Goal: Task Accomplishment & Management: Manage account settings

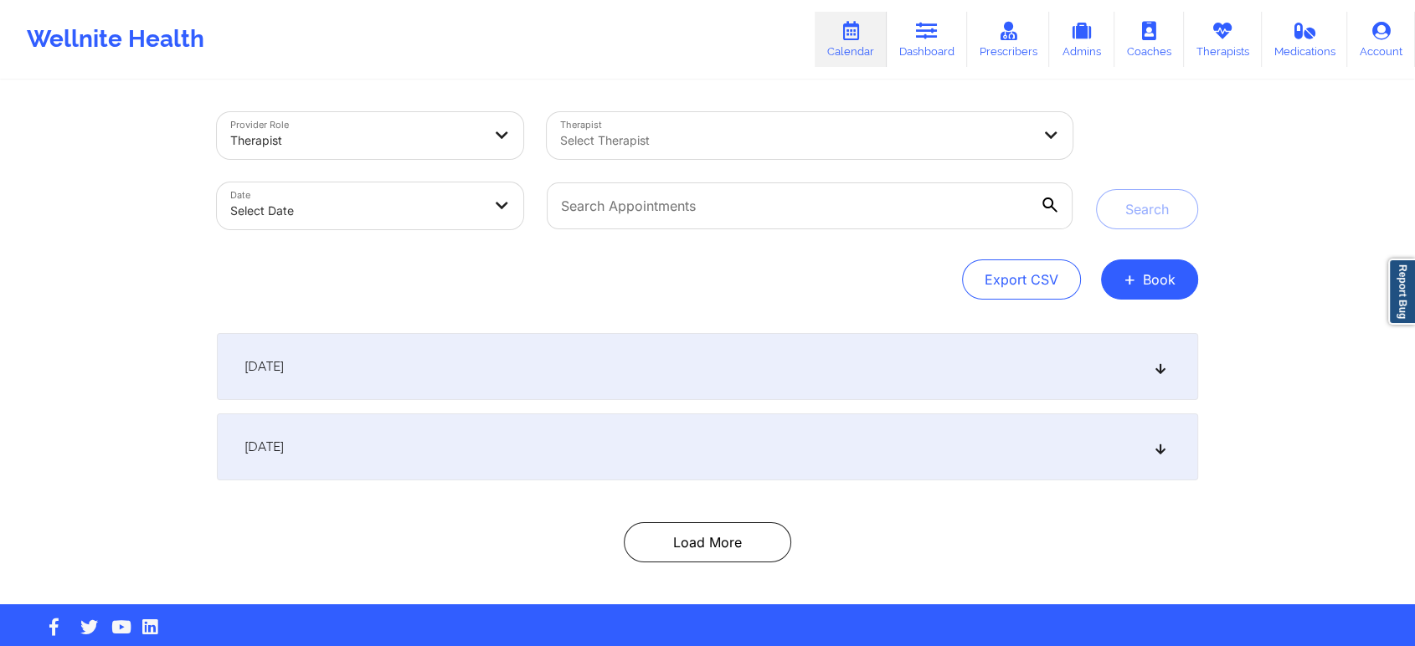
click at [859, 139] on div at bounding box center [795, 141] width 471 height 20
type input "keith cron"
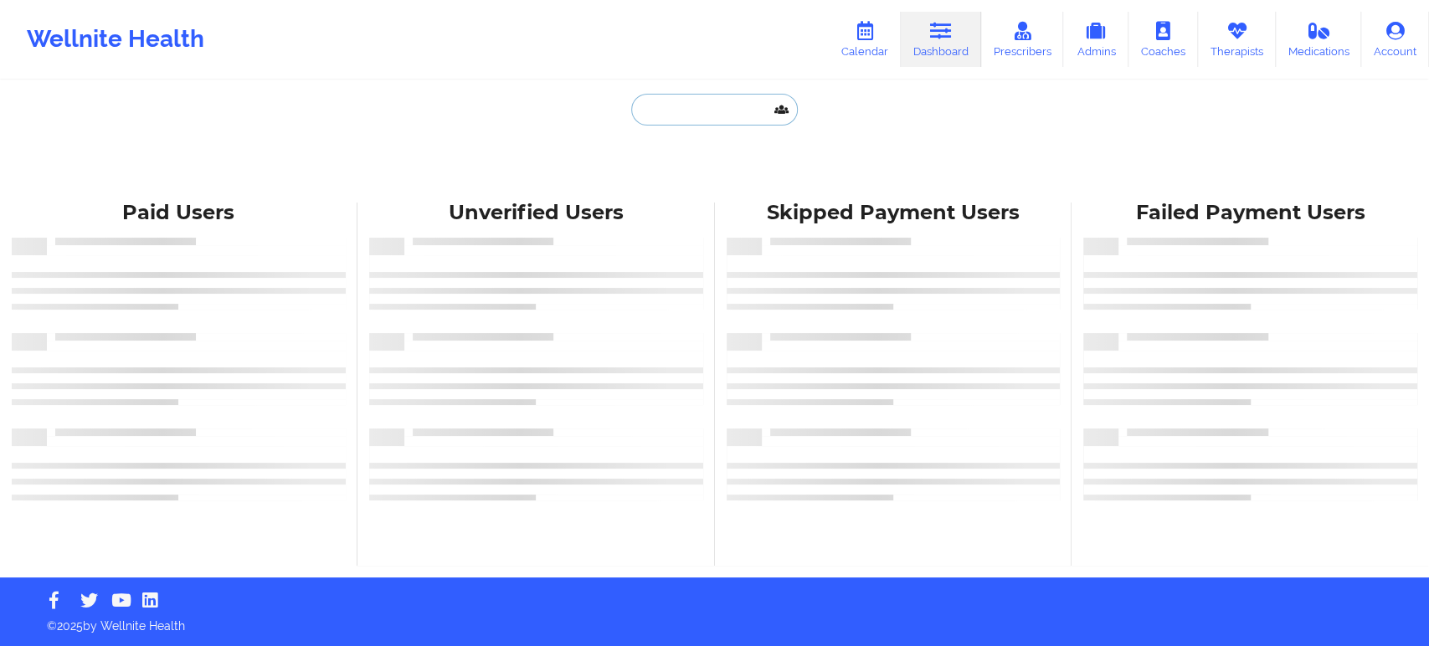
click at [734, 110] on input "text" at bounding box center [714, 110] width 166 height 32
paste input "JANET ANDERSON"
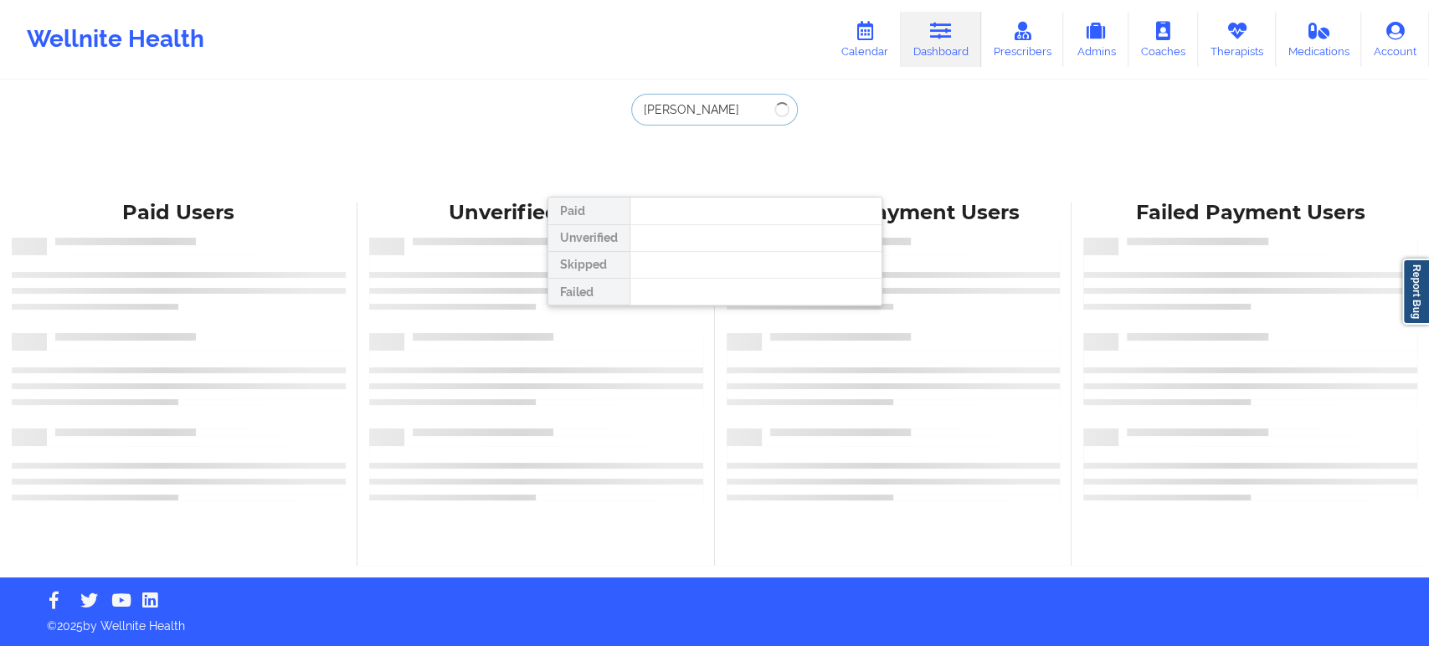
type input "JANET ANDERSON"
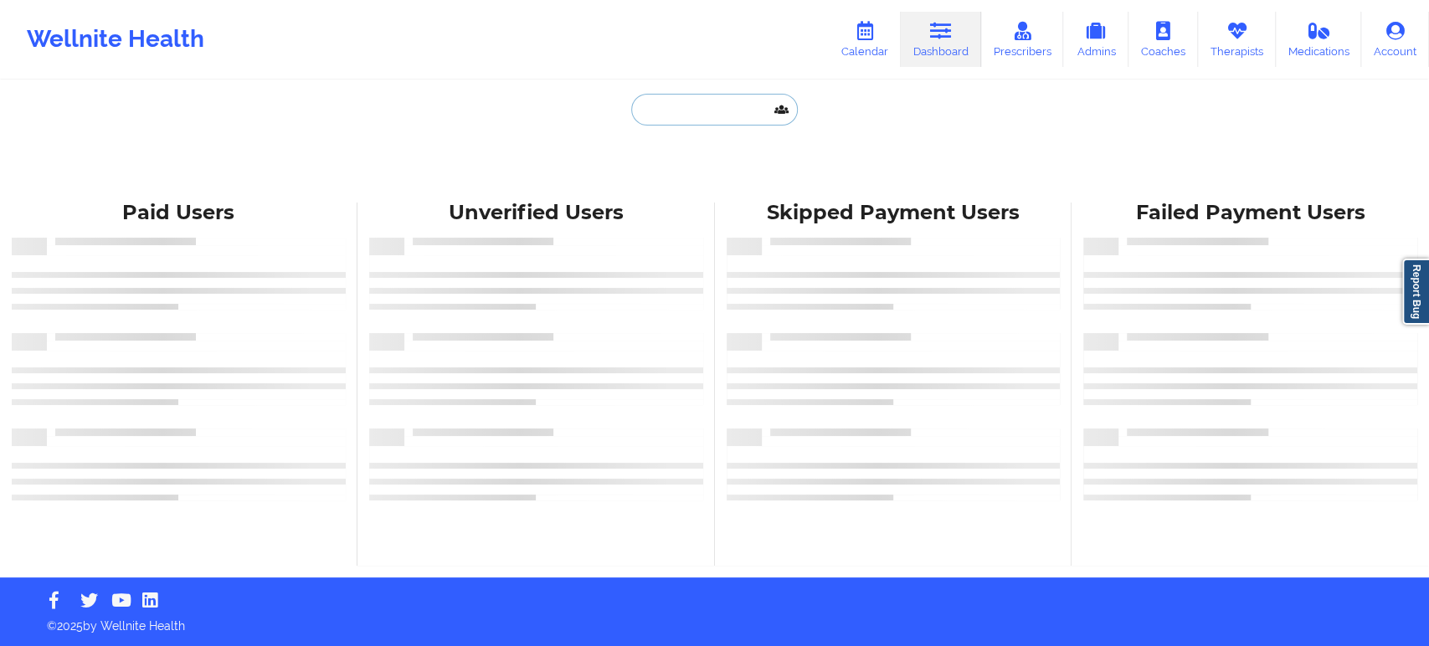
click at [734, 102] on input "text" at bounding box center [714, 110] width 166 height 32
paste input "[EMAIL_ADDRESS][DOMAIN_NAME]"
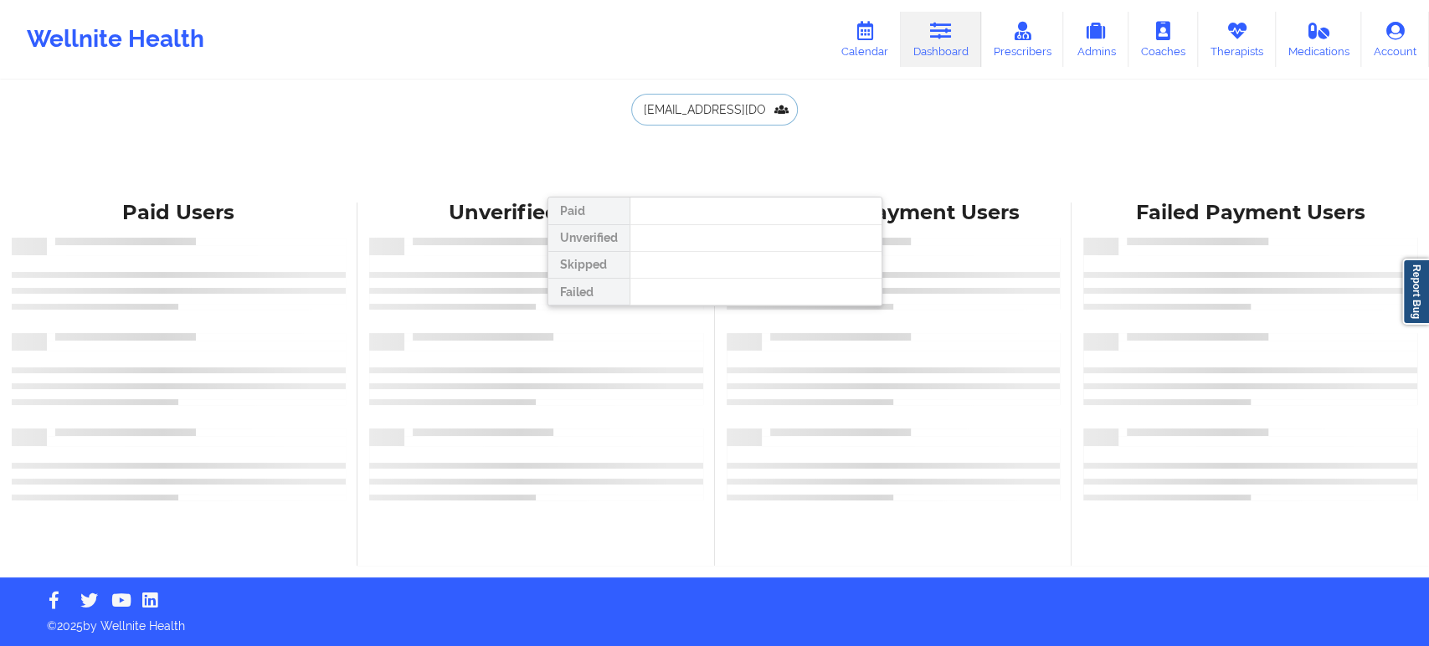
scroll to position [0, 14]
type input "[EMAIL_ADDRESS][DOMAIN_NAME]"
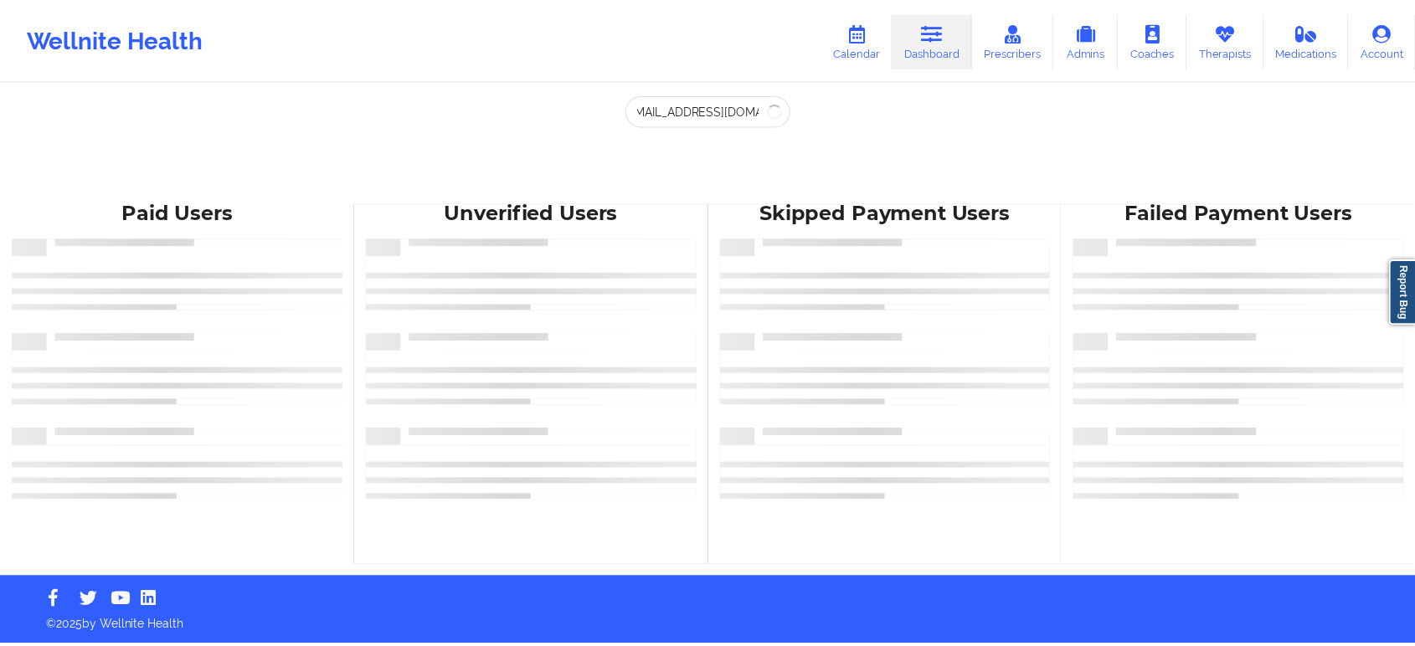
scroll to position [0, 0]
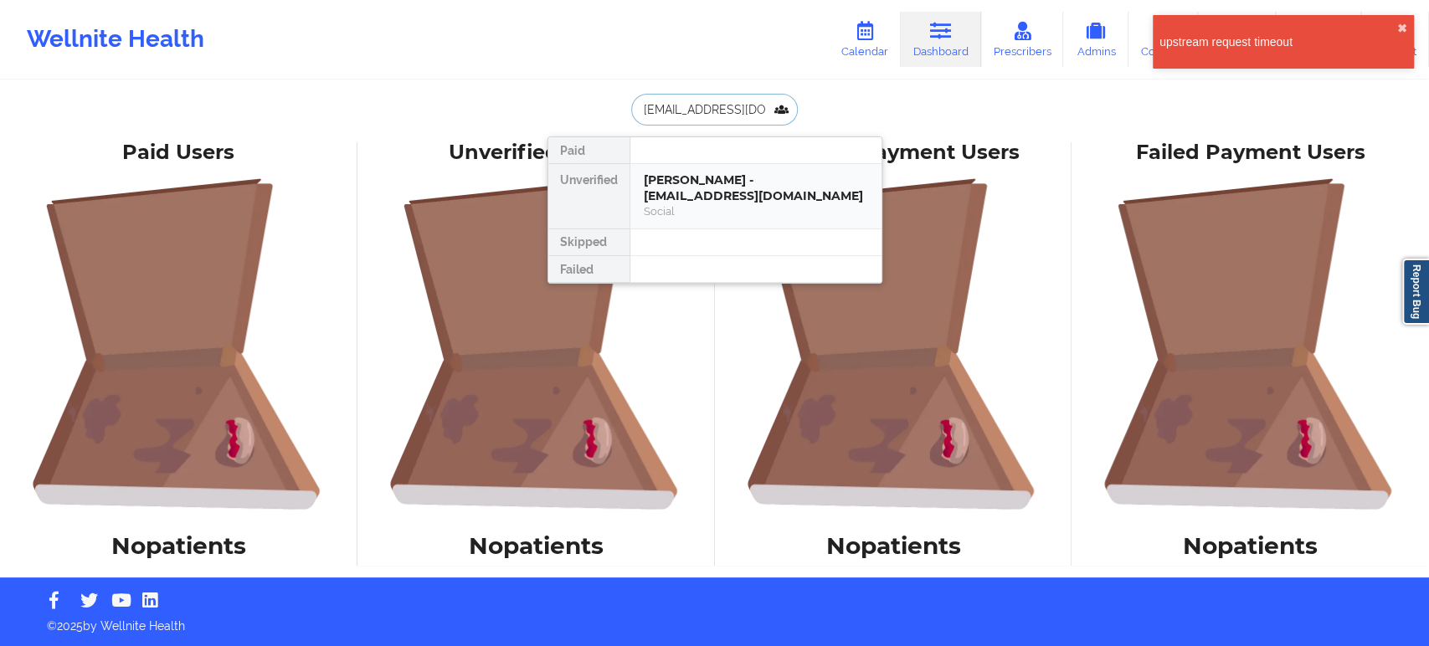
click at [708, 197] on div "Janet E Anderson - akaamom@verizon.net" at bounding box center [756, 187] width 224 height 31
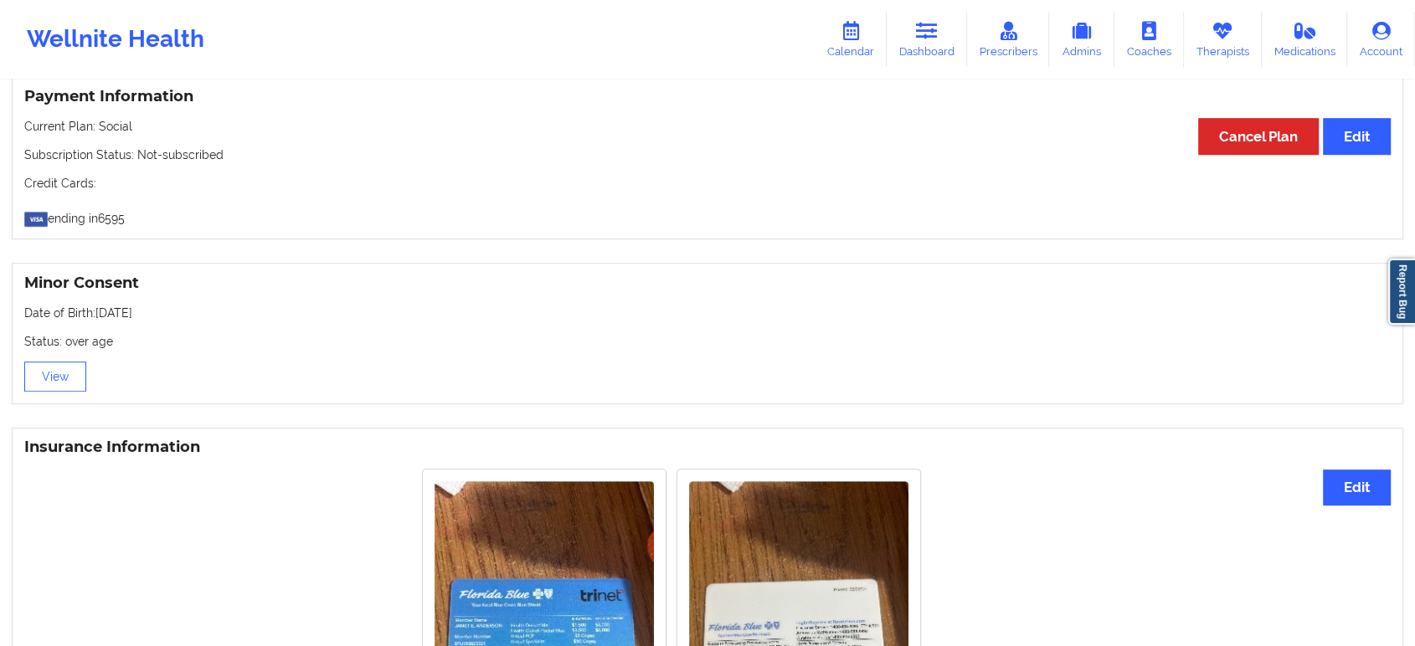
scroll to position [930, 0]
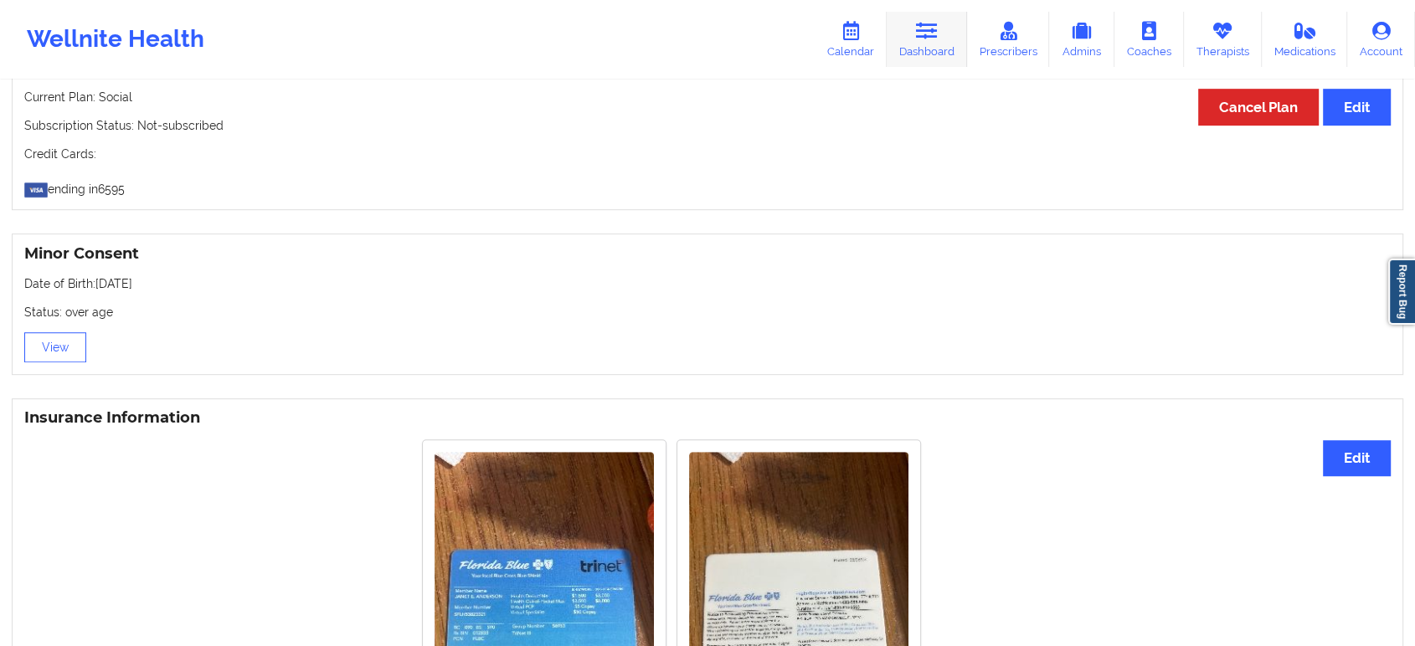
click at [919, 49] on link "Dashboard" at bounding box center [926, 39] width 80 height 55
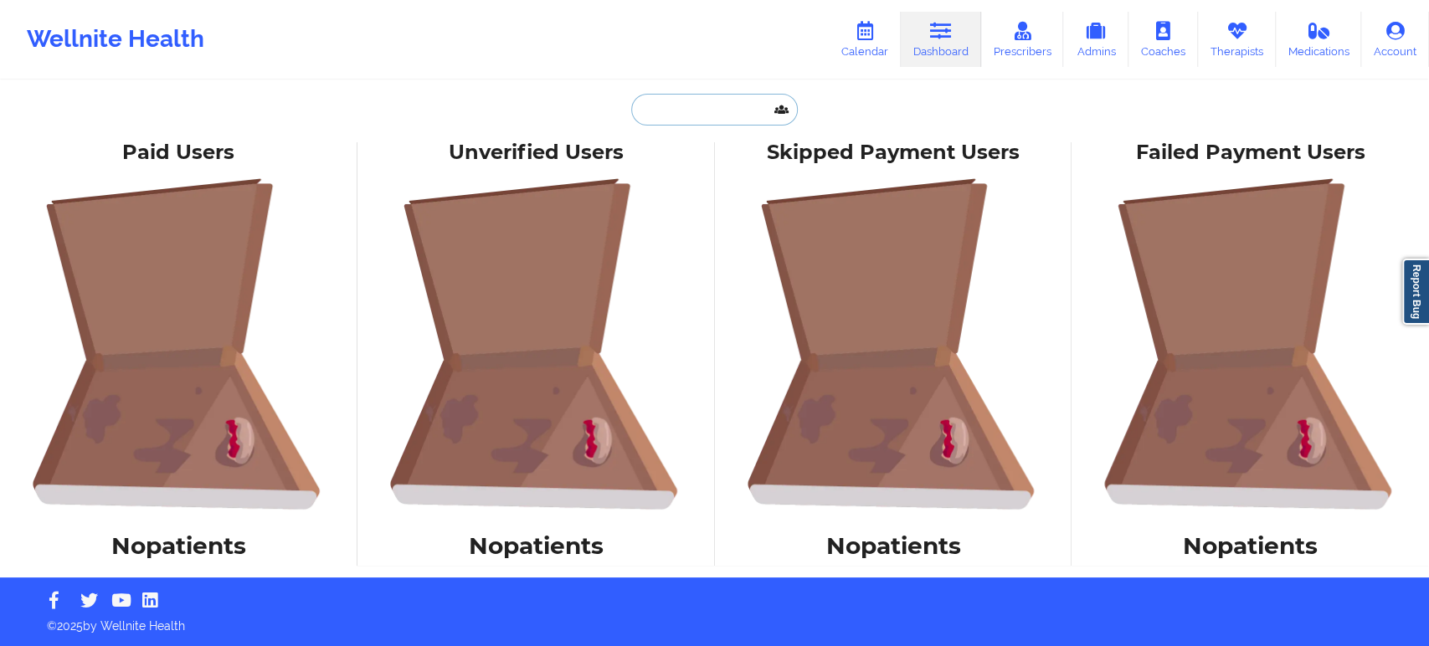
click at [709, 112] on input "text" at bounding box center [714, 110] width 166 height 32
paste input "FRANCESCA FELICIANO-VIERA"
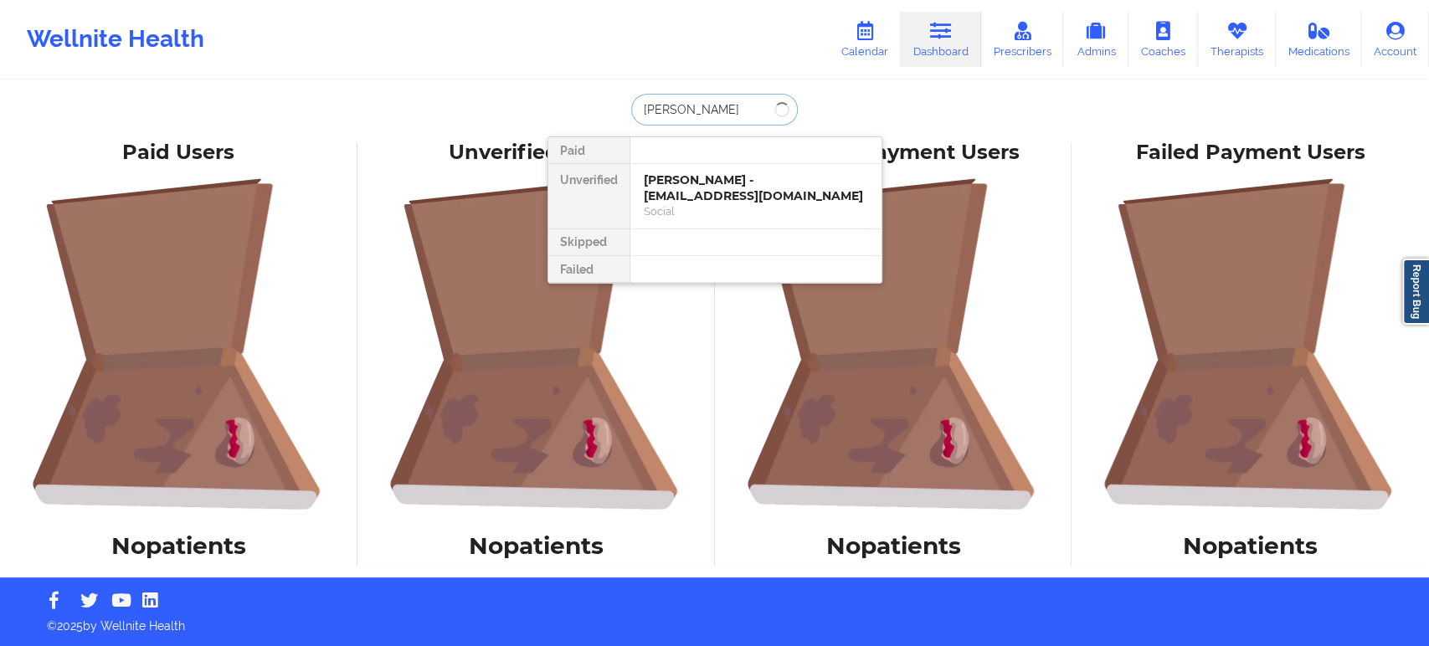
paste input "franzz00@hotmail.com"
type input "franzz00@hotmail.com"
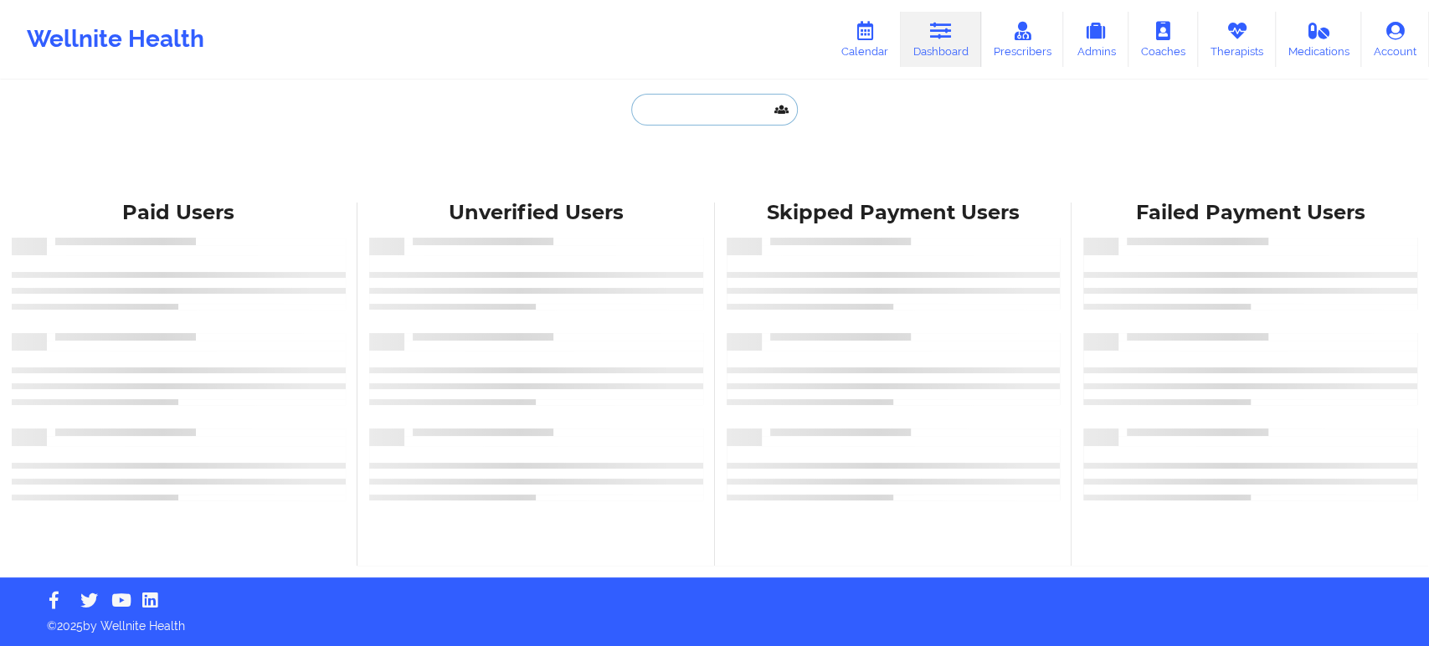
click at [706, 102] on input "text" at bounding box center [714, 110] width 166 height 32
paste input "franzz00@hotmail.com"
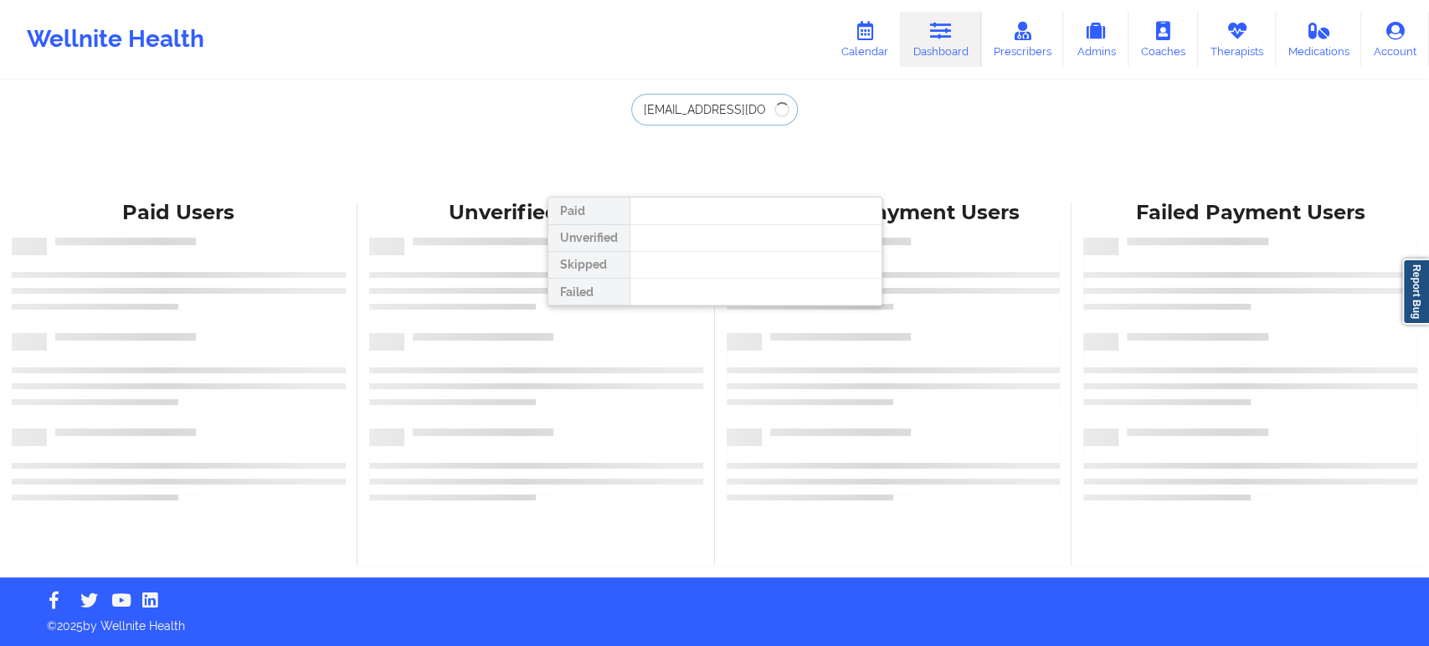
type input "franzz00@hotmail.com"
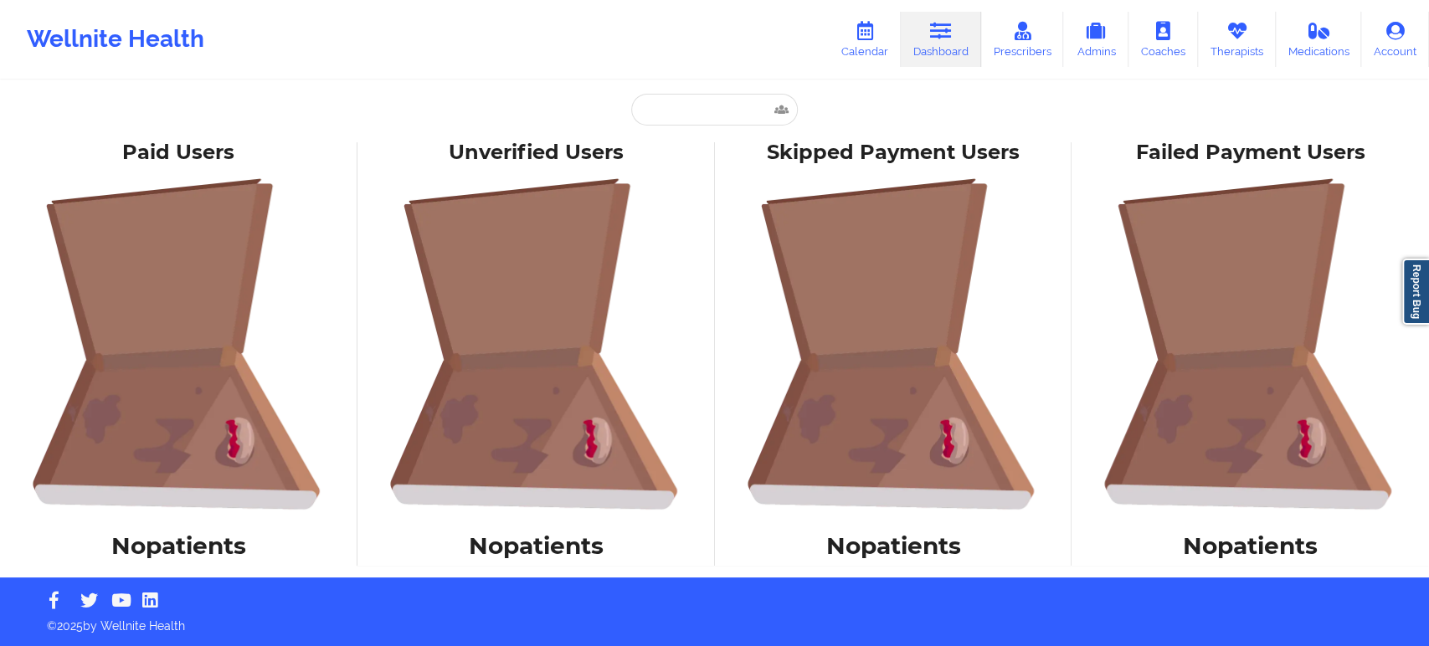
click at [747, 52] on div "Wellnite Health Calendar Dashboard Prescribers Admins Coaches Therapists Medica…" at bounding box center [714, 39] width 1429 height 67
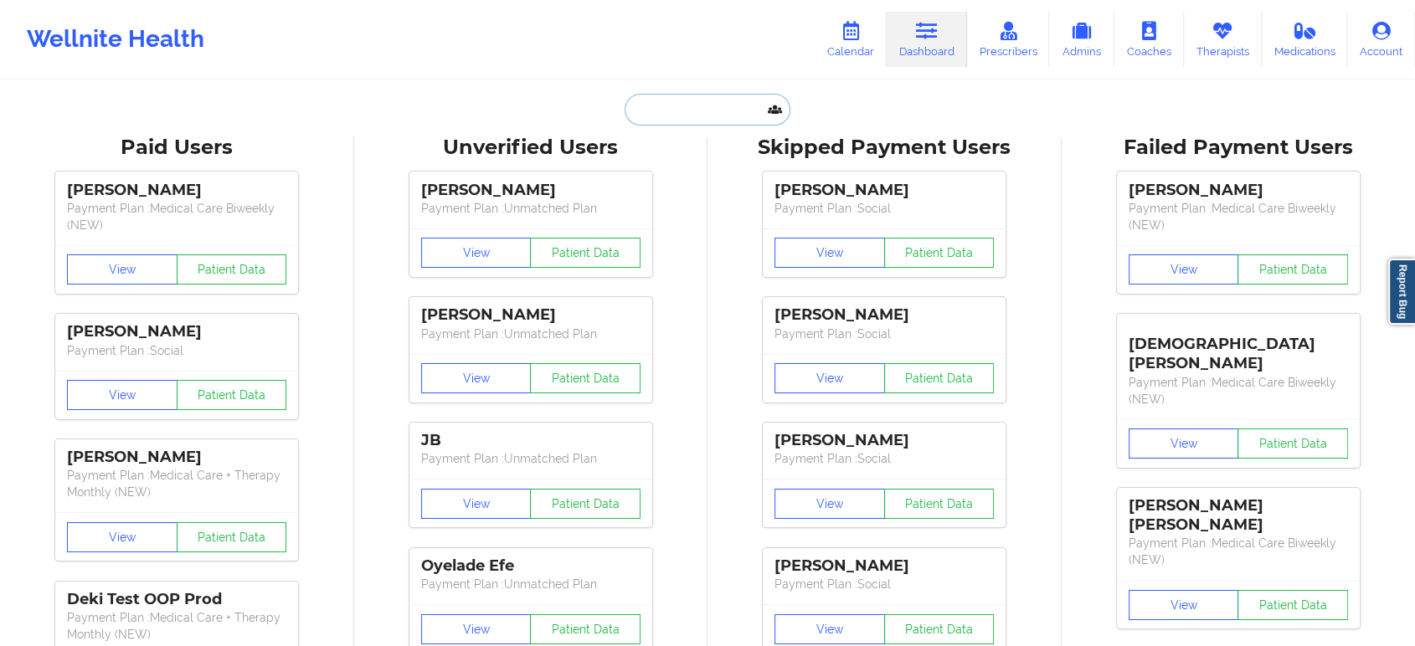
click at [711, 121] on input "text" at bounding box center [707, 110] width 166 height 32
paste input "[PERSON_NAME]"
type input "[PERSON_NAME]"
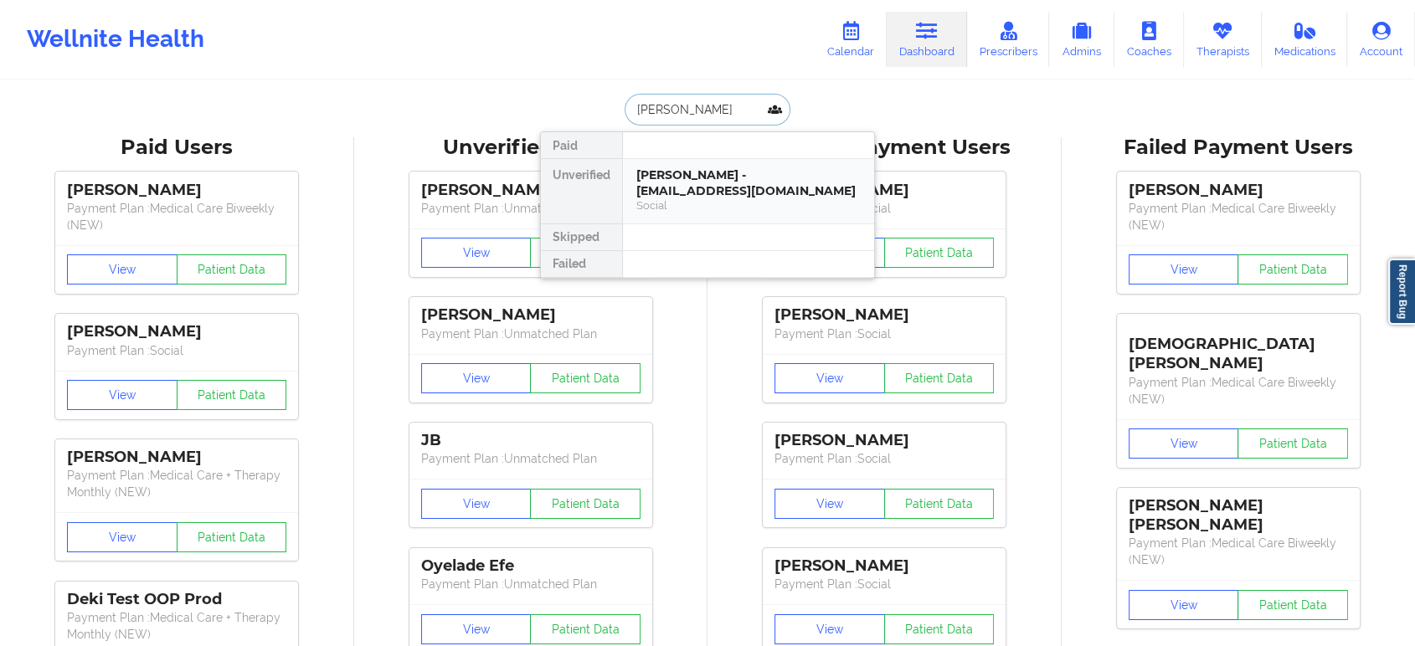
click at [730, 181] on div "Jonathon McCallum - jrmccallum32@gmail.com" at bounding box center [748, 182] width 224 height 31
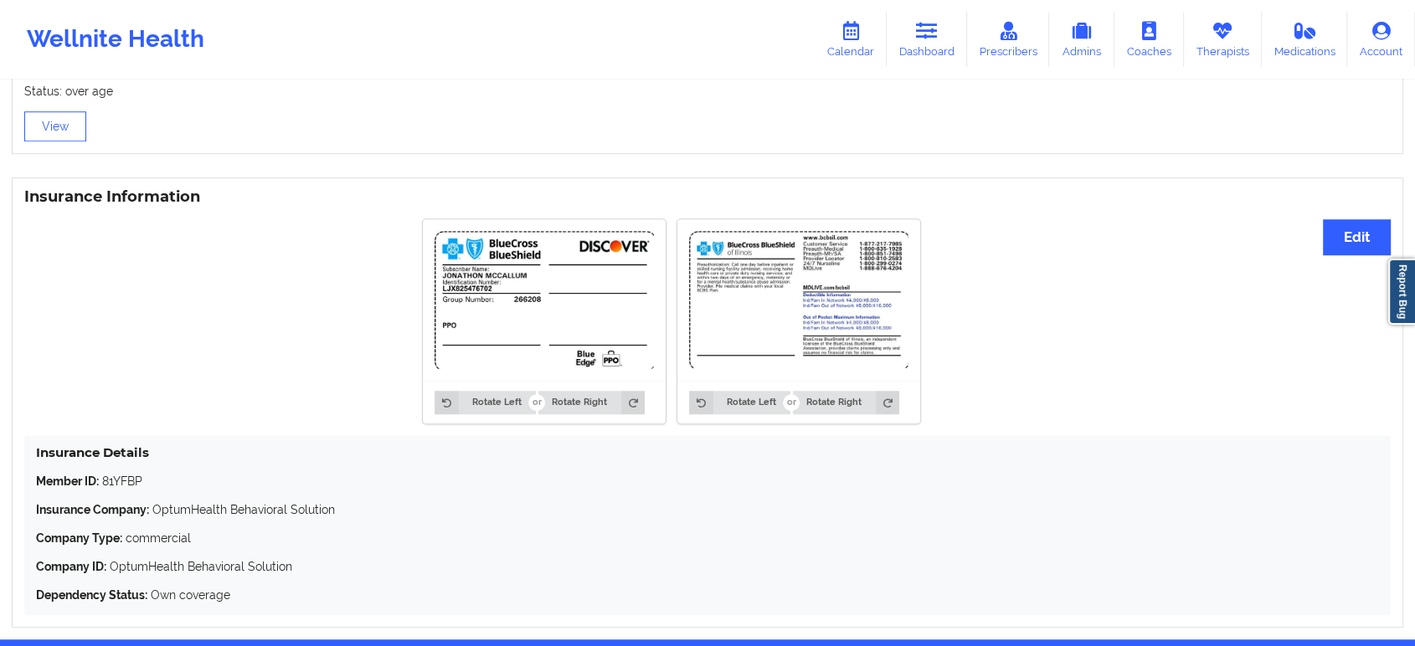
scroll to position [1215, 0]
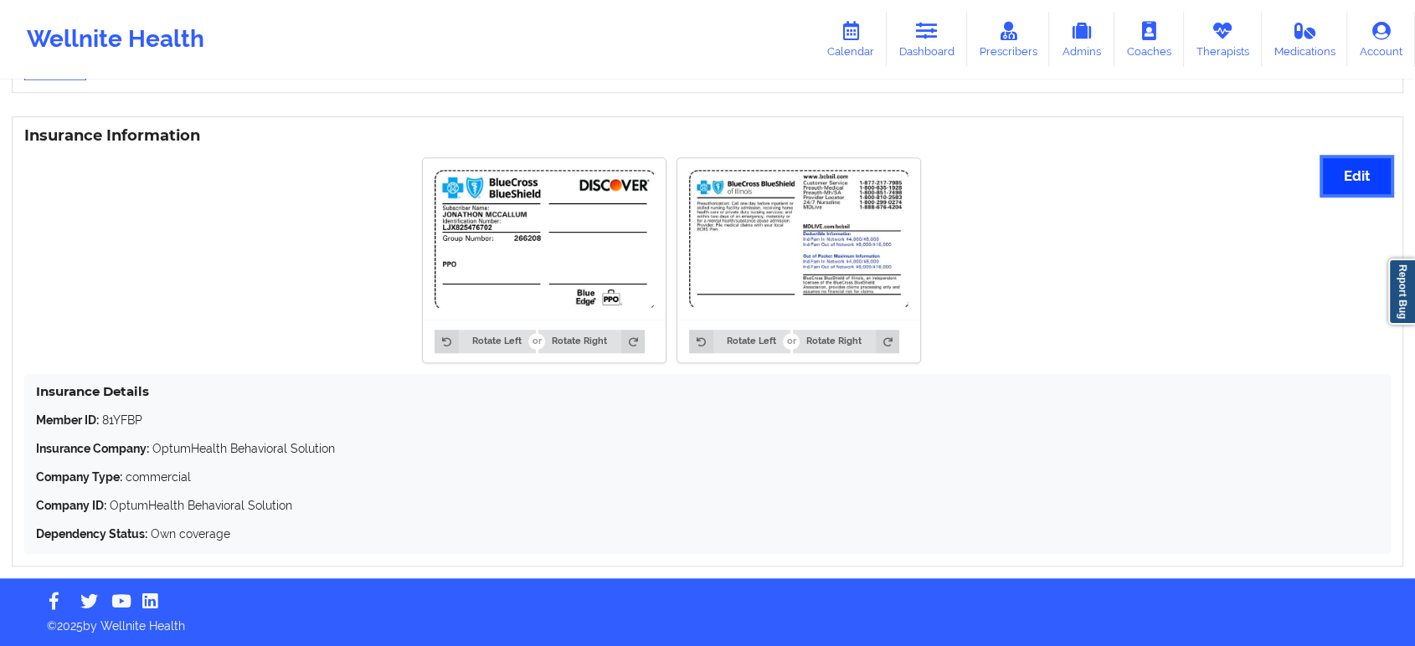
click at [1366, 171] on button "Edit" at bounding box center [1357, 176] width 68 height 36
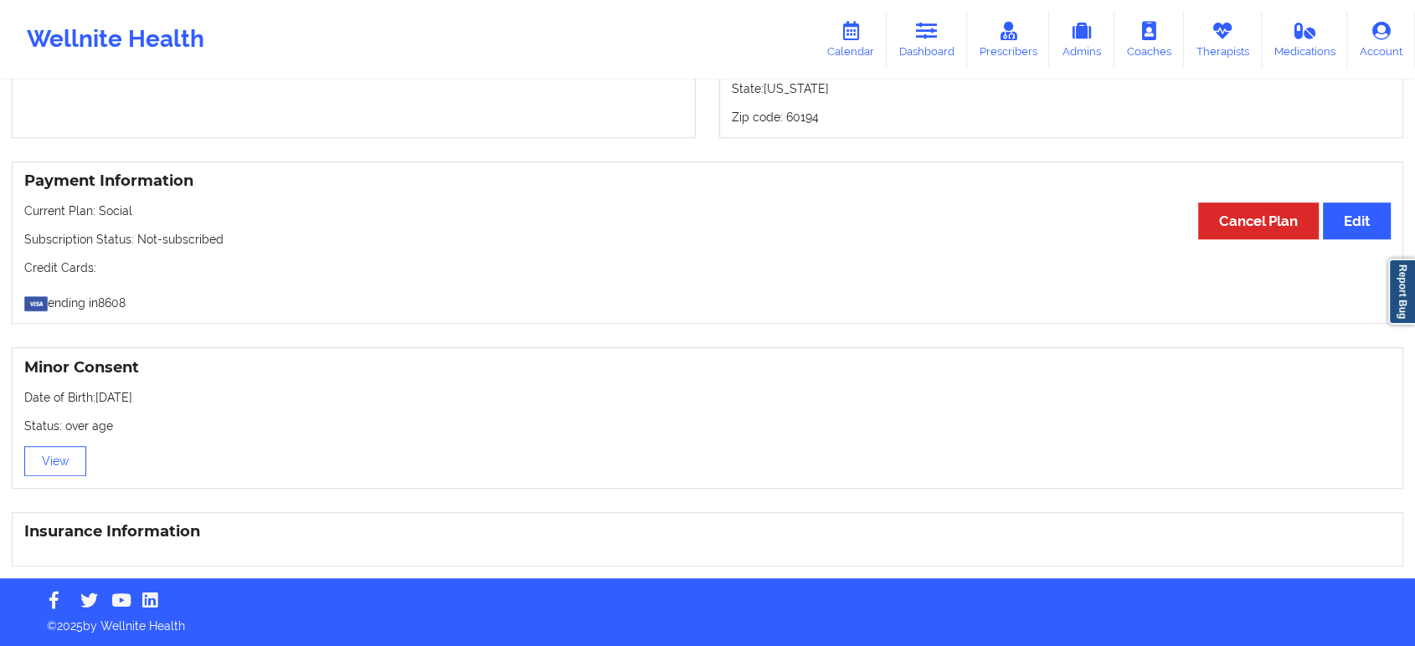
scroll to position [1198, 0]
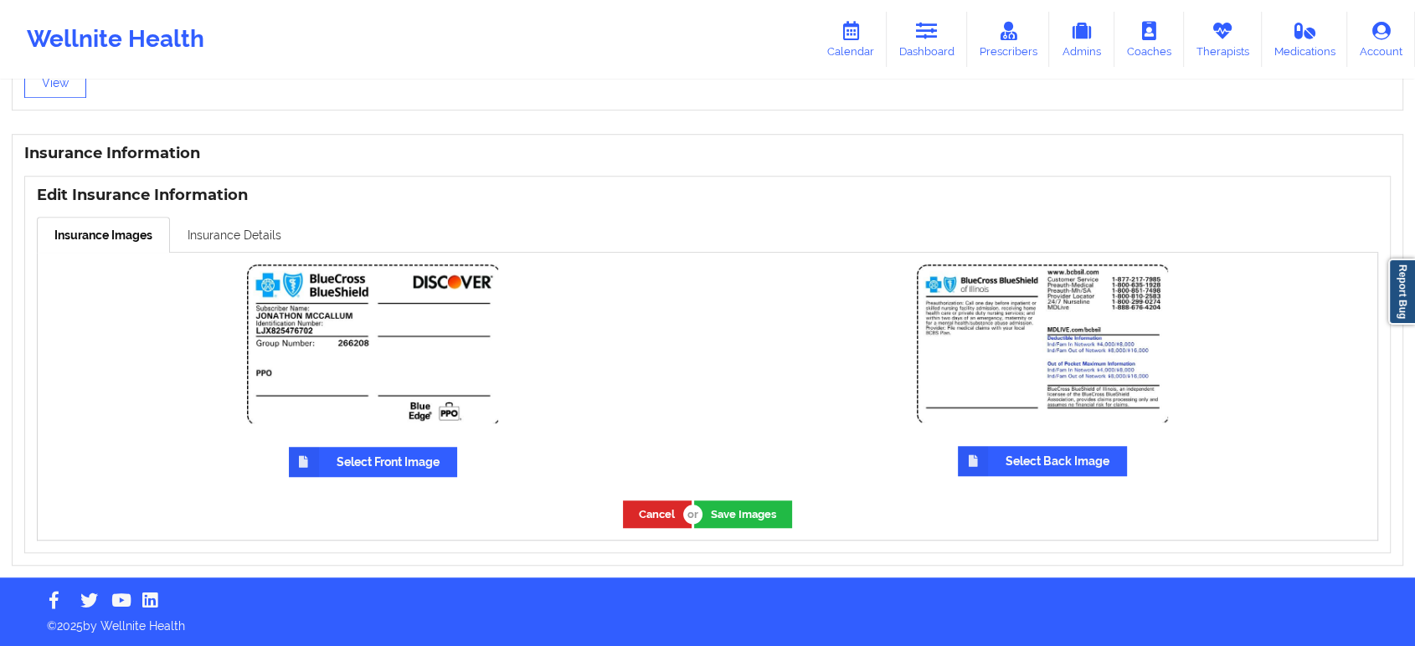
click at [233, 238] on link "Insurance Details" at bounding box center [234, 234] width 129 height 35
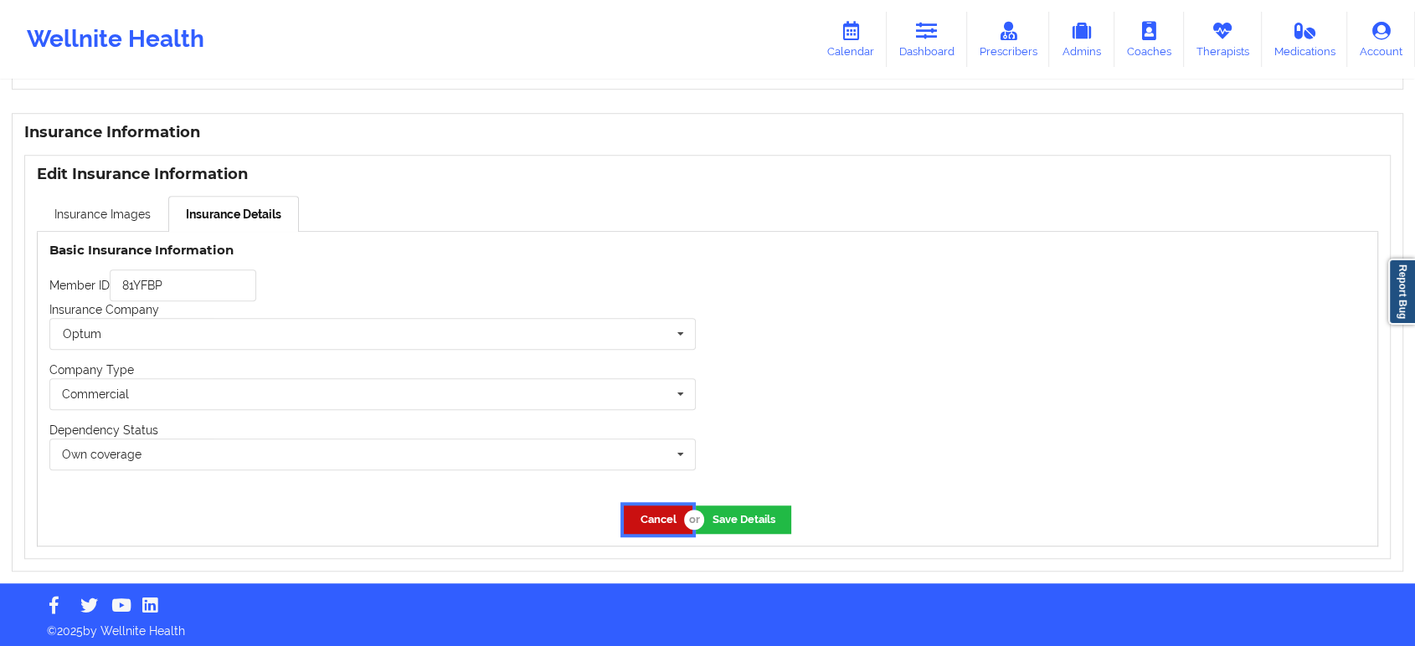
click at [647, 527] on button "Cancel" at bounding box center [658, 520] width 69 height 28
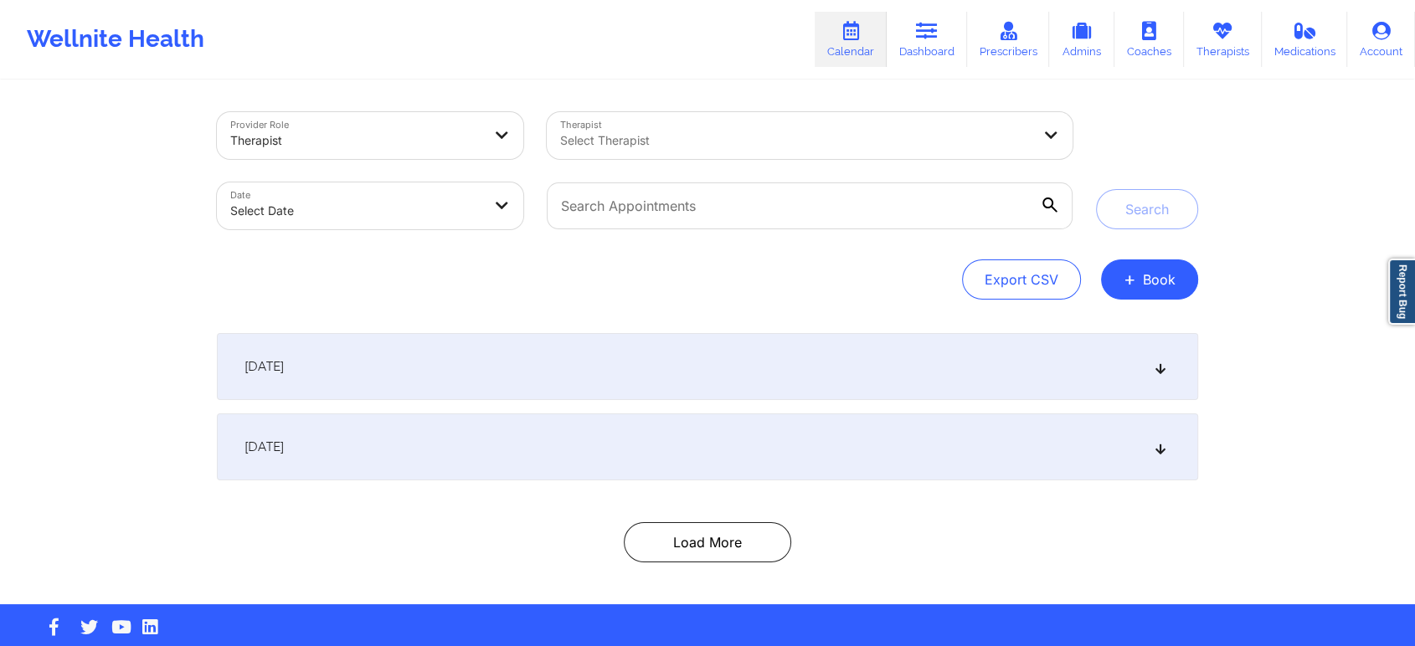
click at [798, 149] on div at bounding box center [795, 141] width 471 height 20
type input "[PERSON_NAME]"
